Goal: Task Accomplishment & Management: Manage account settings

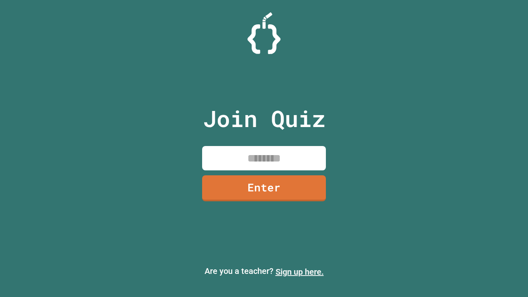
click at [300, 272] on link "Sign up here." at bounding box center [300, 272] width 48 height 10
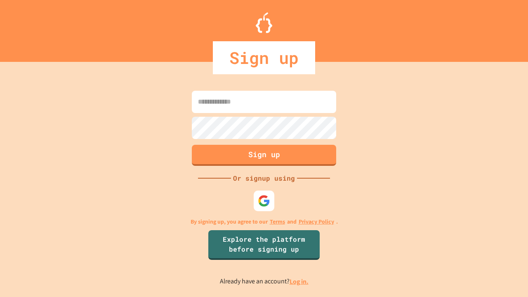
click at [300, 282] on link "Log in." at bounding box center [299, 281] width 19 height 9
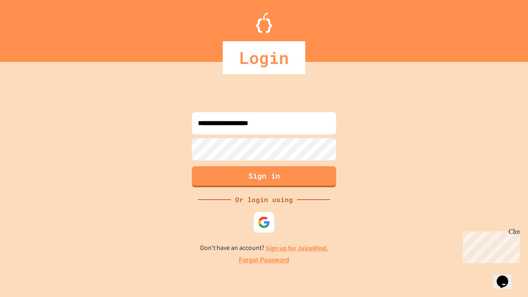
type input "**********"
